Goal: Transaction & Acquisition: Obtain resource

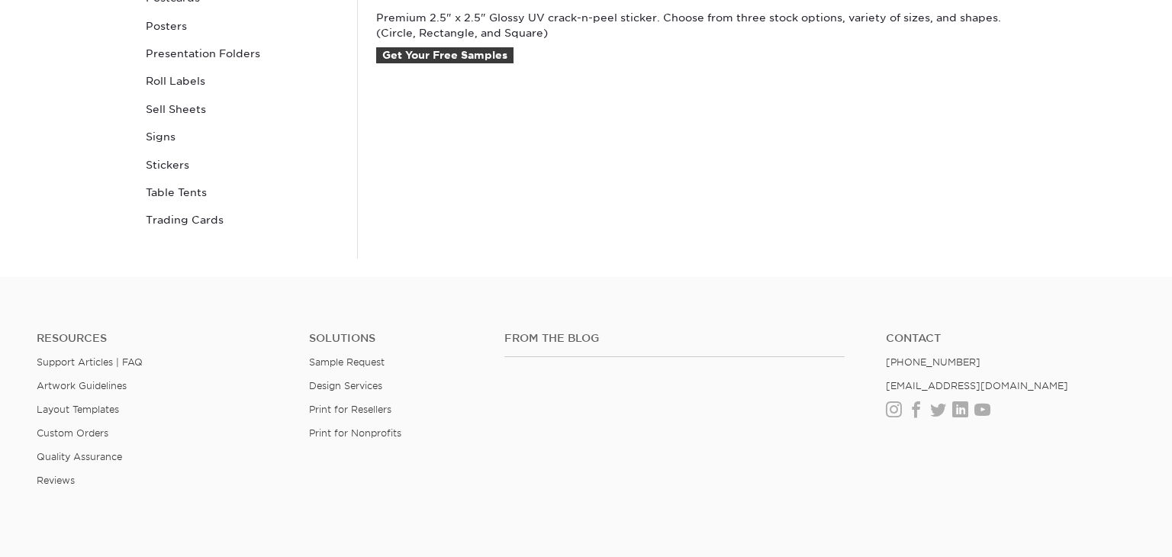
scroll to position [763, 0]
click at [446, 58] on link "Get Your Free Samples" at bounding box center [444, 55] width 137 height 17
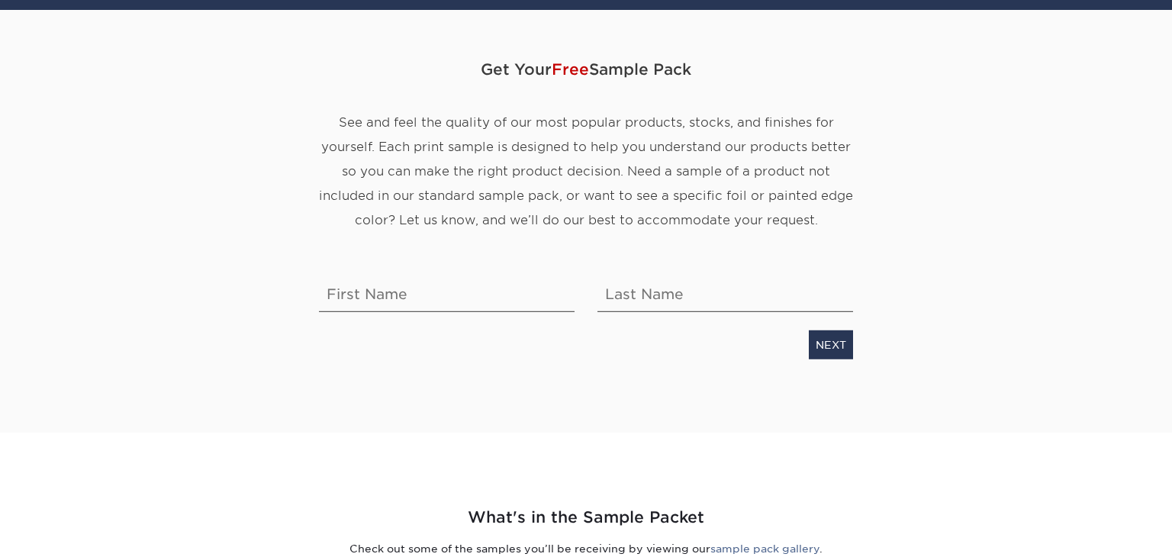
scroll to position [244, 0]
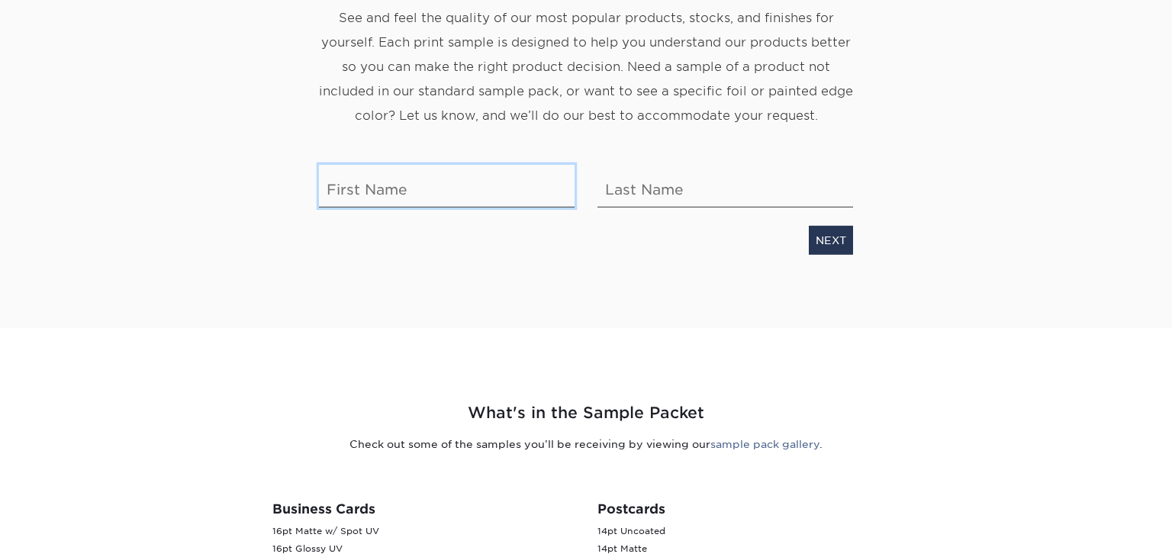
click at [365, 188] on input "text" at bounding box center [447, 186] width 256 height 43
type input "gage"
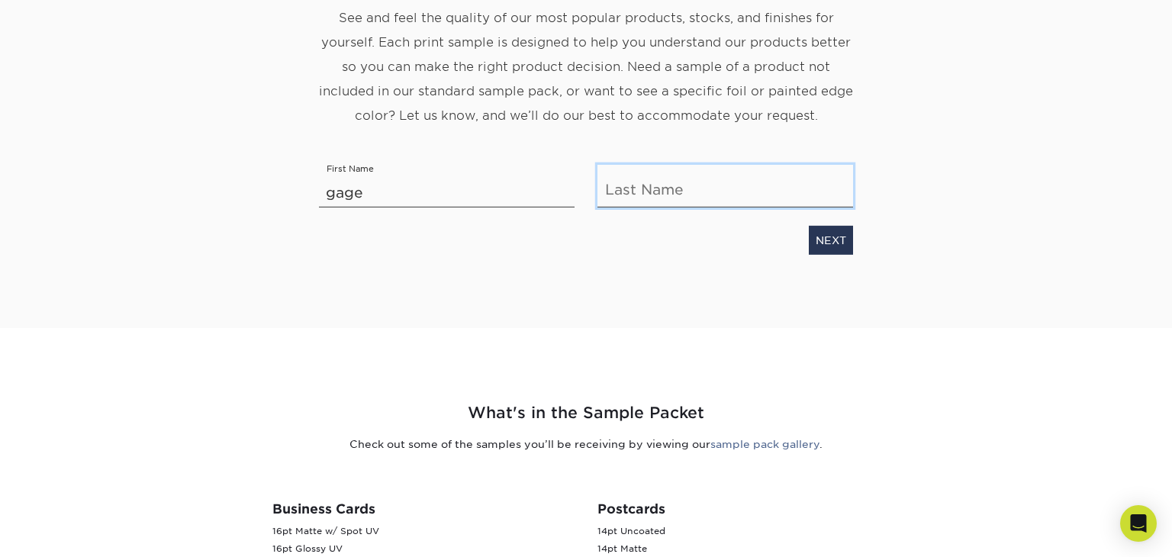
click at [619, 189] on input "text" at bounding box center [725, 186] width 256 height 43
type input "powell"
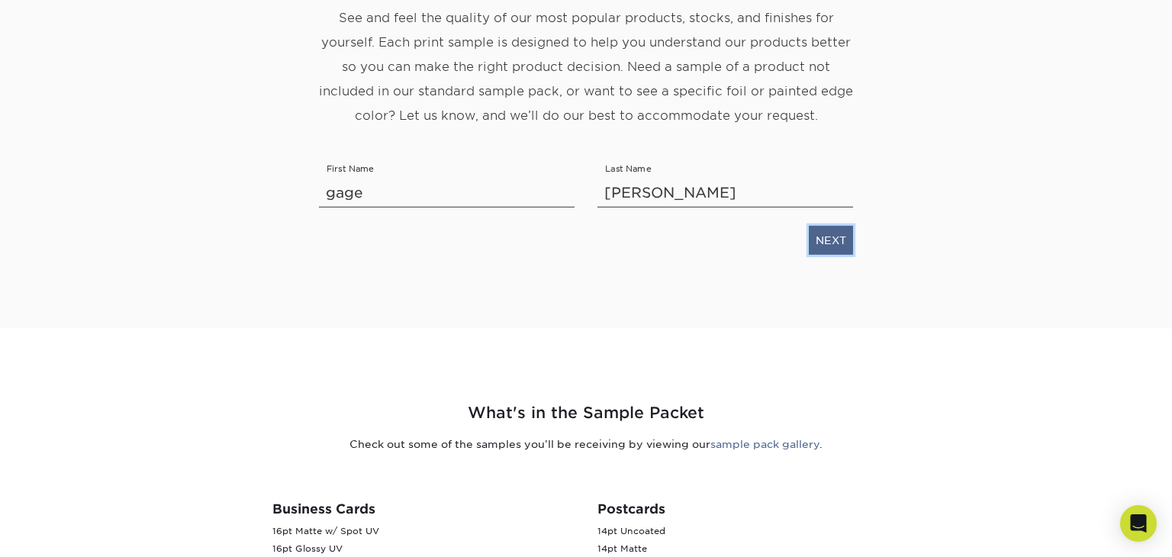
click at [822, 243] on link "NEXT" at bounding box center [831, 240] width 44 height 29
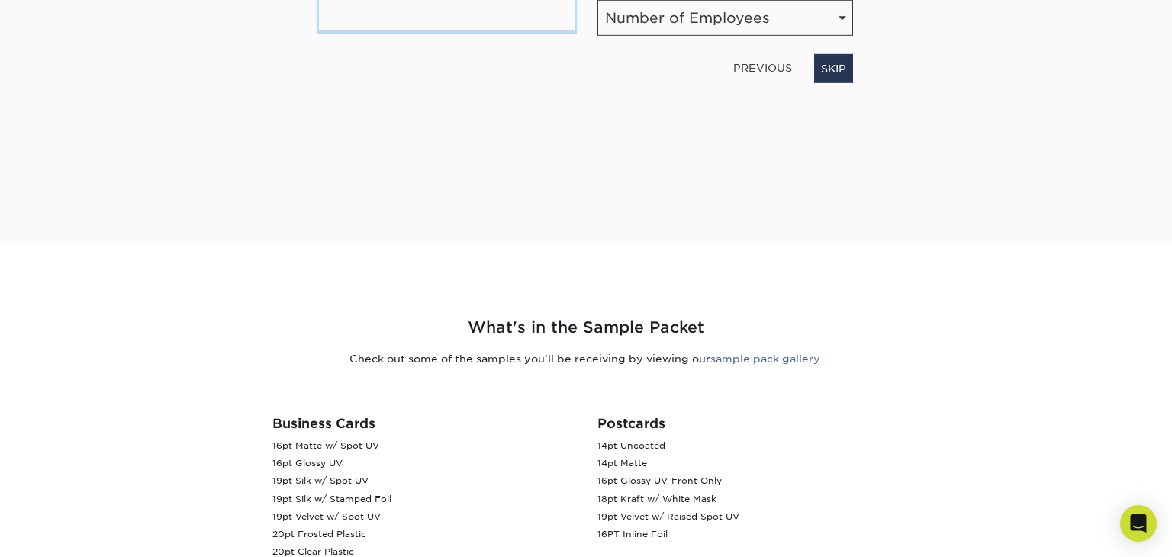
scroll to position [317, 0]
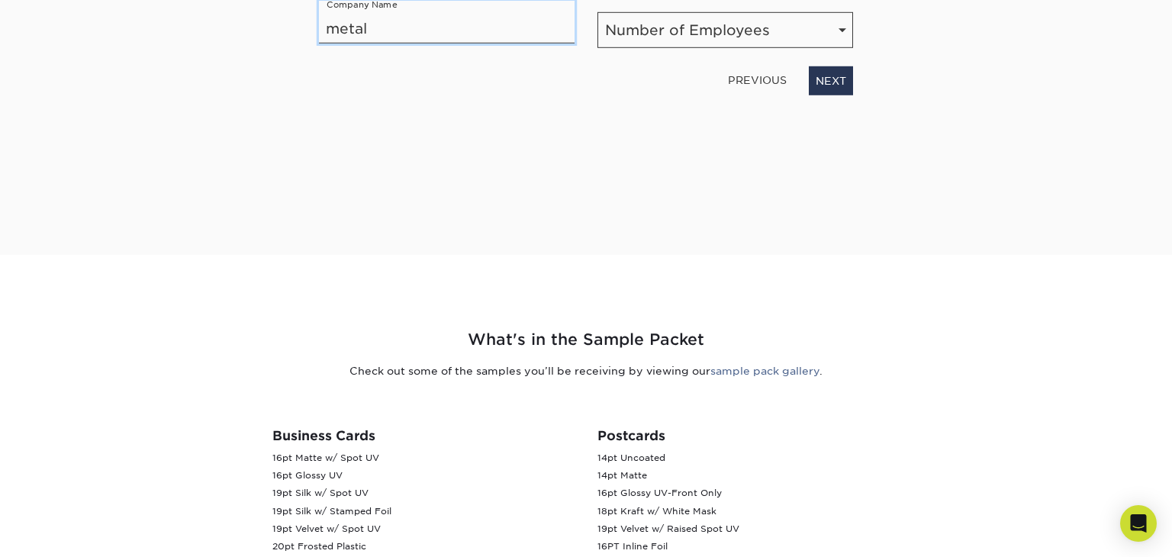
type input "metal"
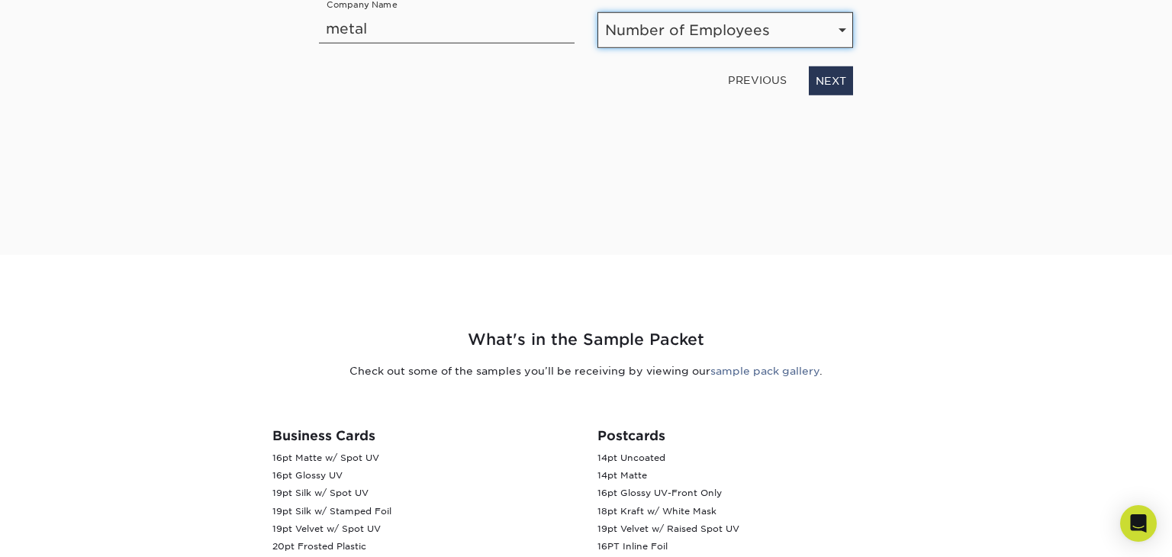
click at [694, 34] on select "Number of Employees Self-employed 1-10 employees 11-50 employees 51-200 employe…" at bounding box center [725, 30] width 256 height 36
select select "Self-employed"
click at [597, 12] on select "Number of Employees Self-employed 1-10 employees 11-50 employees 51-200 employe…" at bounding box center [725, 30] width 256 height 36
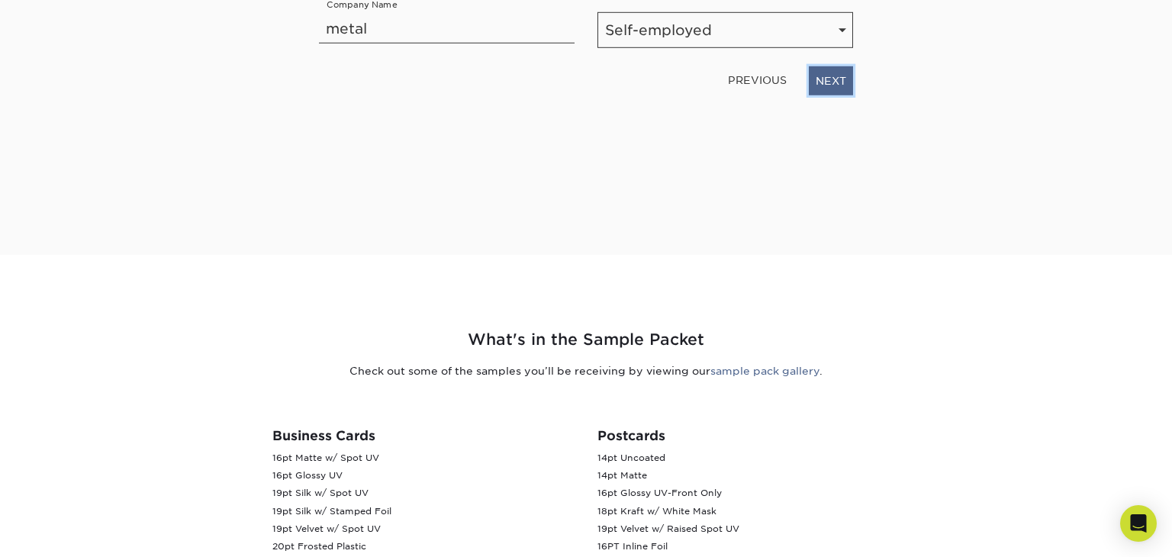
click at [818, 87] on link "NEXT" at bounding box center [831, 80] width 44 height 29
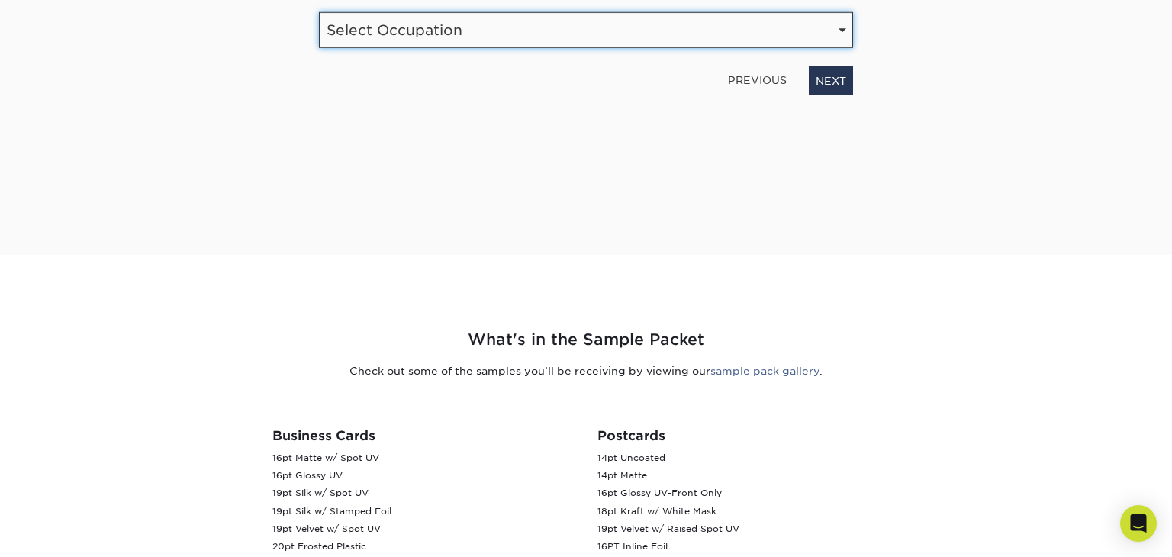
click at [521, 31] on select "Select Occupation Agency Automotive Blogger Cleaning Services Construction Educ…" at bounding box center [586, 30] width 534 height 36
select select "Financial Services"
click at [319, 12] on select "Select Occupation Agency Automotive Blogger Cleaning Services Construction Educ…" at bounding box center [586, 30] width 534 height 36
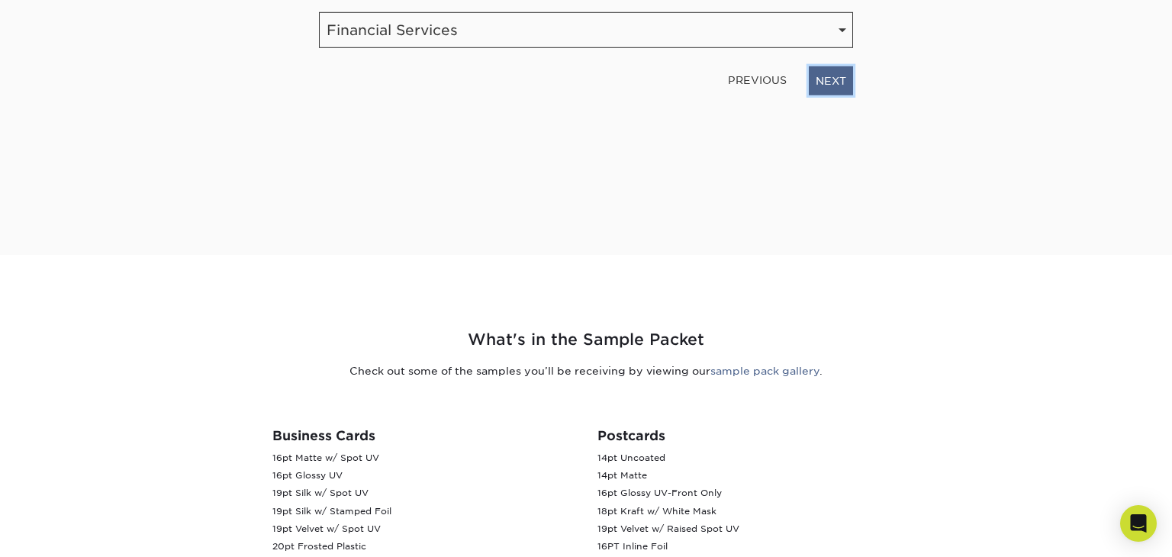
click at [834, 81] on link "NEXT" at bounding box center [831, 80] width 44 height 29
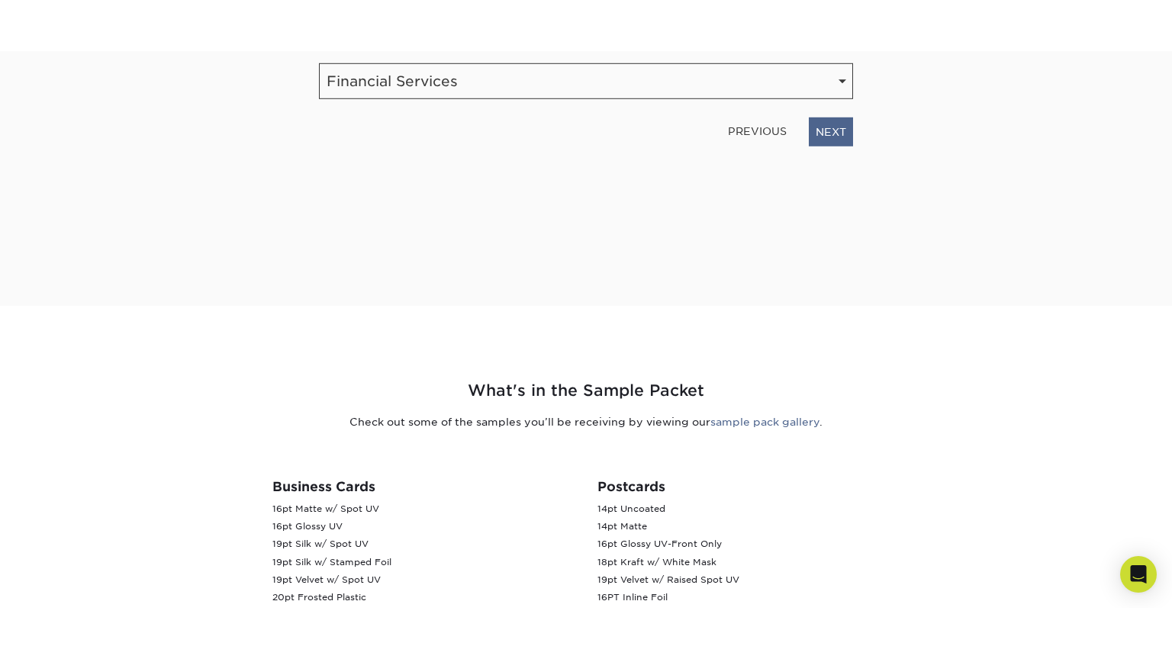
scroll to position [320, 0]
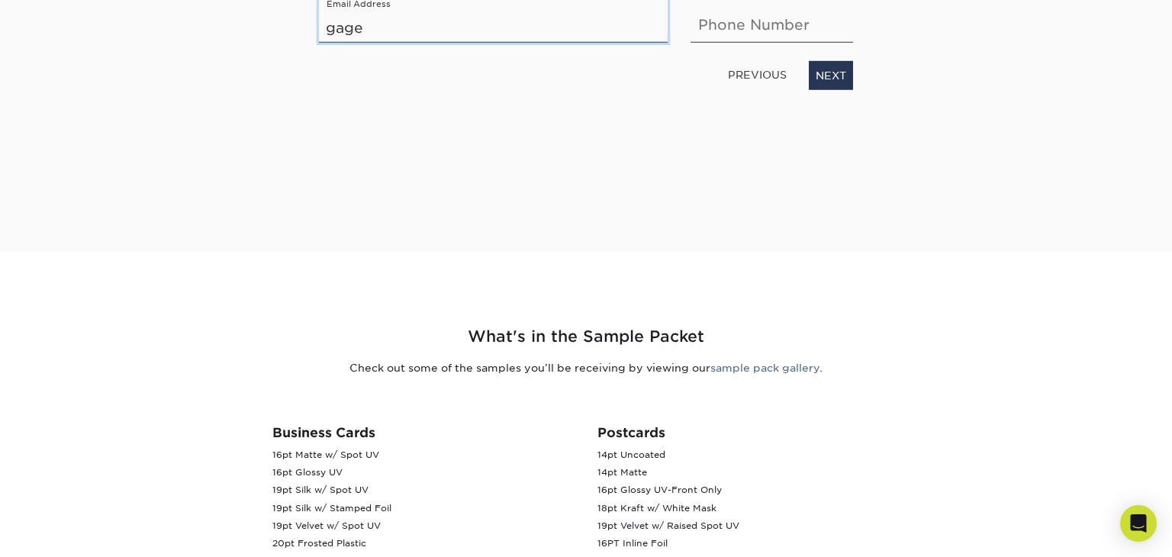
type input "gageregae11@gmail.com"
click at [754, 17] on input "text" at bounding box center [771, 21] width 162 height 43
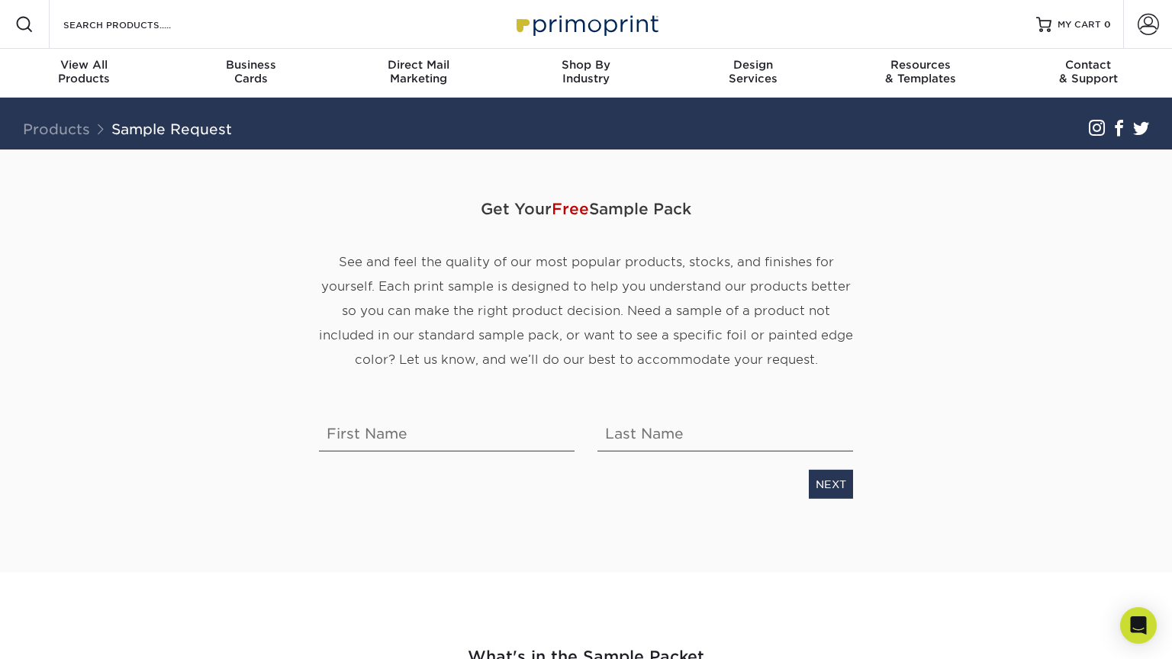
click at [148, 247] on div "Get Your Free Sample Pack See and feel the quality of our most popular products…" at bounding box center [586, 361] width 893 height 423
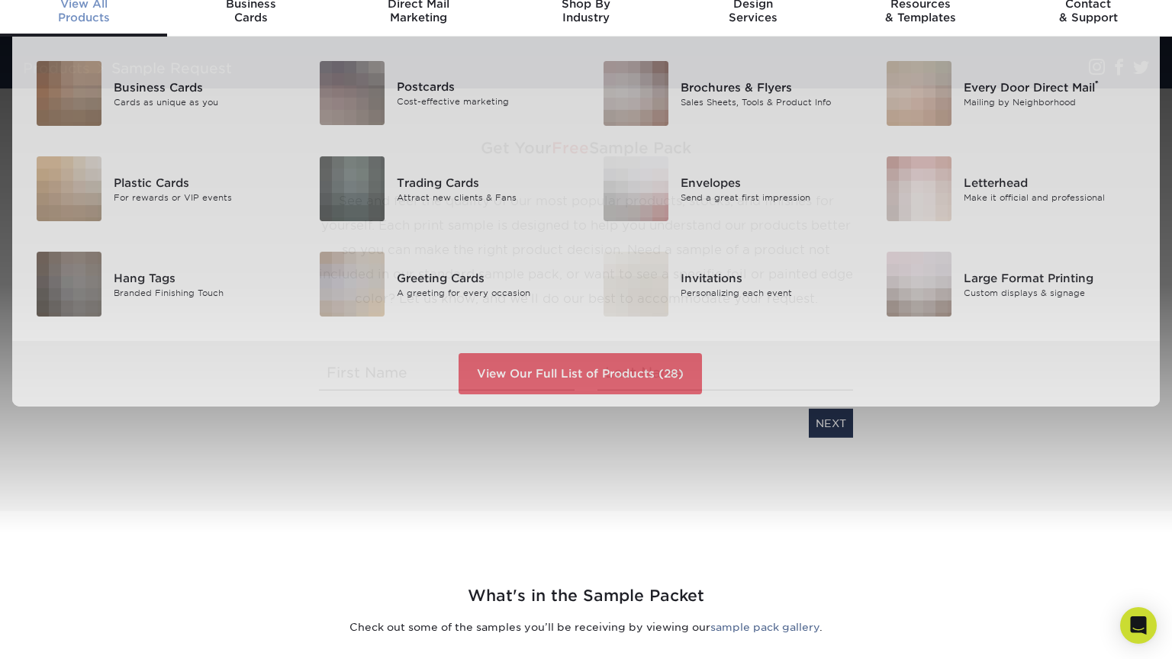
scroll to position [61, 0]
